Goal: Transaction & Acquisition: Purchase product/service

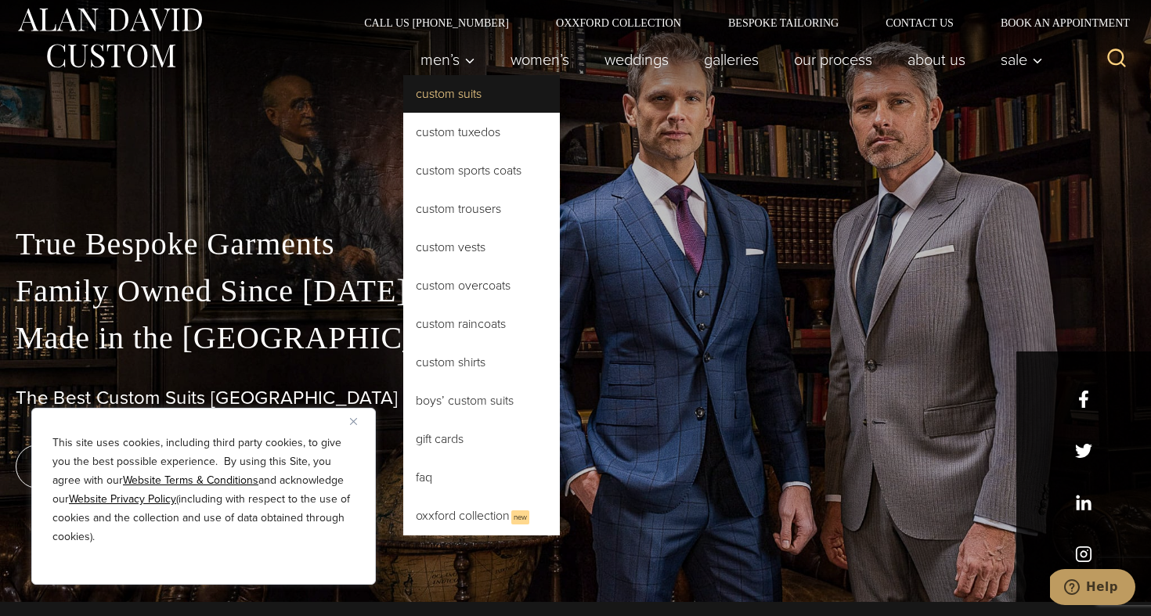
click at [456, 99] on link "Custom Suits" at bounding box center [481, 94] width 157 height 38
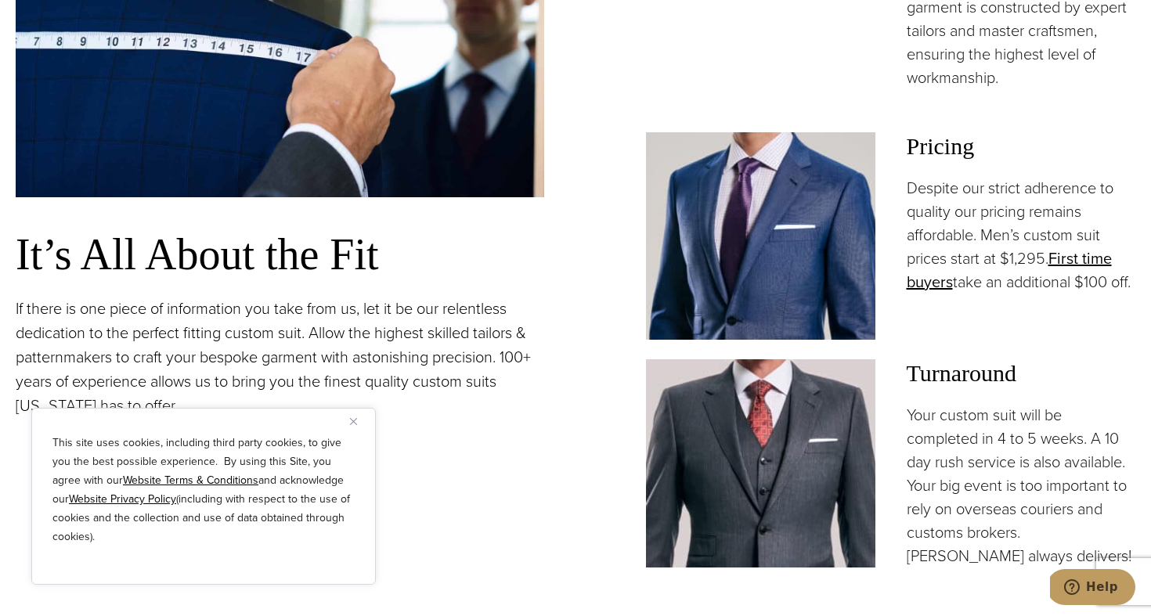
scroll to position [1249, 0]
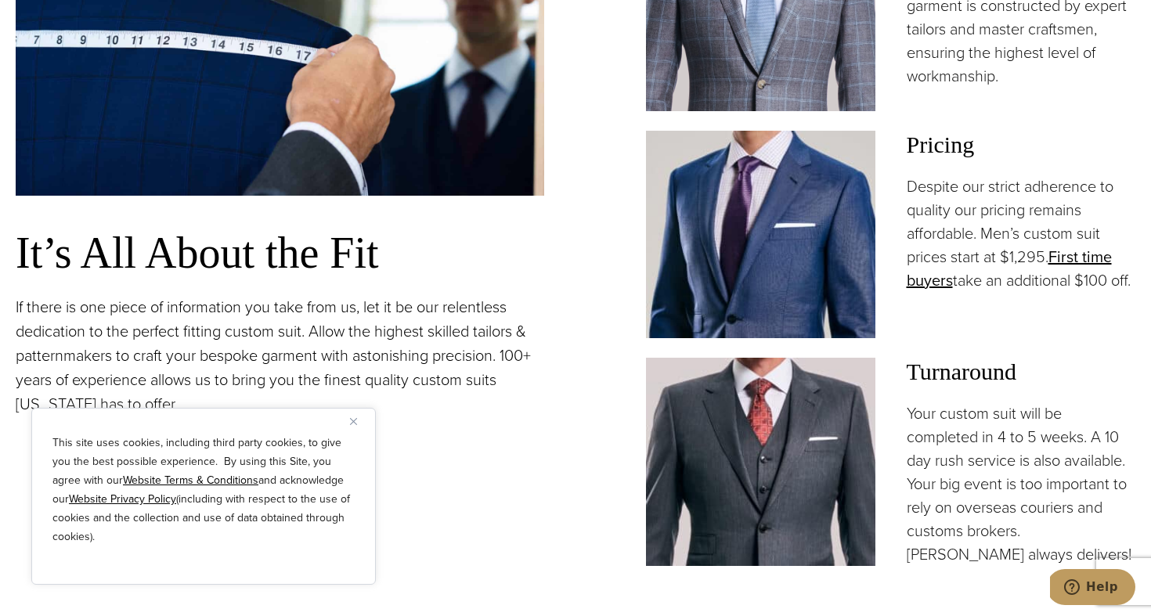
click at [781, 269] on img at bounding box center [760, 235] width 229 height 208
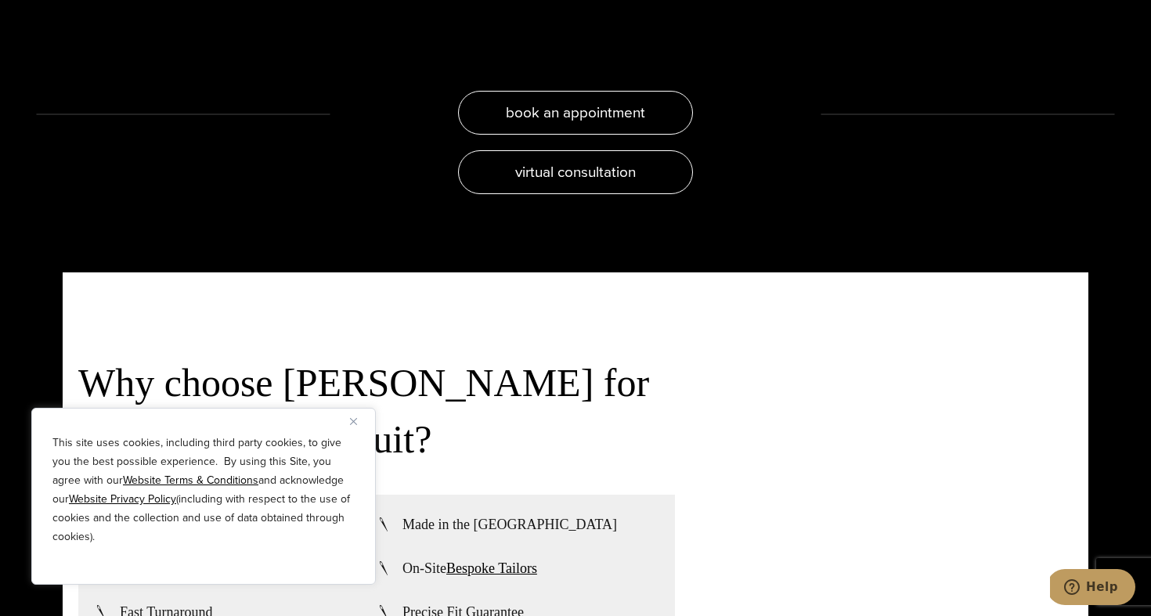
scroll to position [3196, 0]
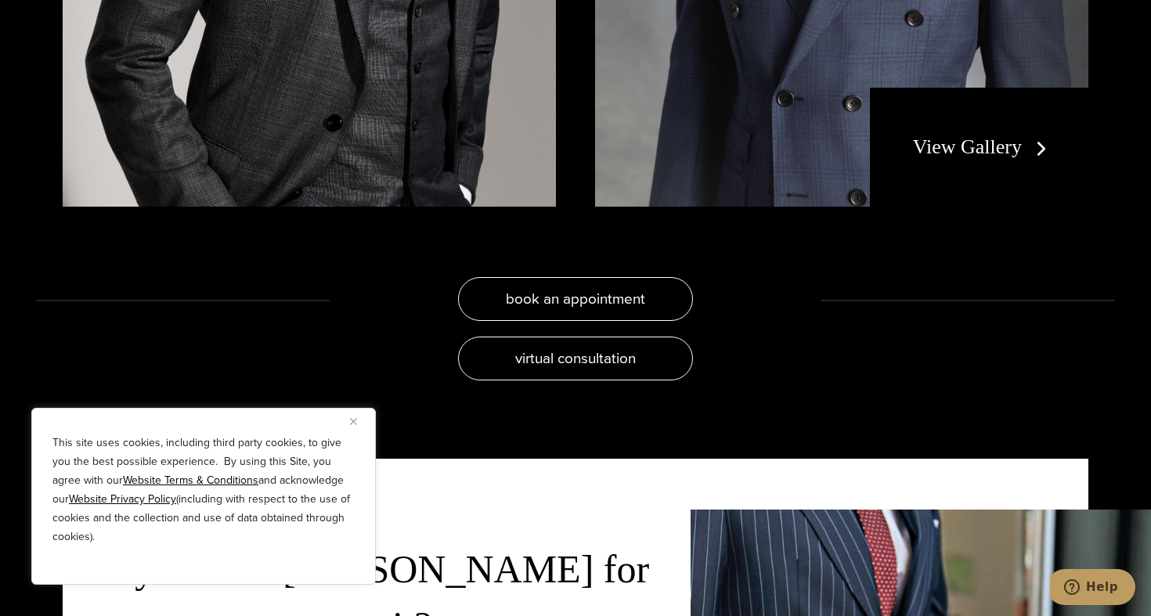
click at [951, 138] on link "View Gallery" at bounding box center [983, 146] width 140 height 23
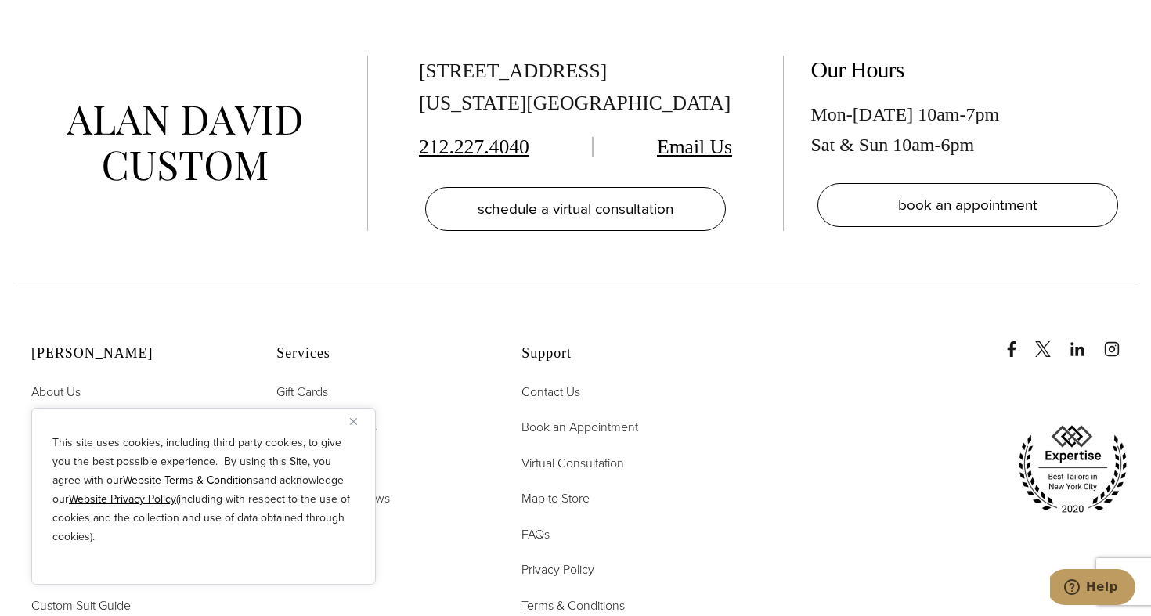
scroll to position [7764, 0]
